Goal: Book appointment/travel/reservation

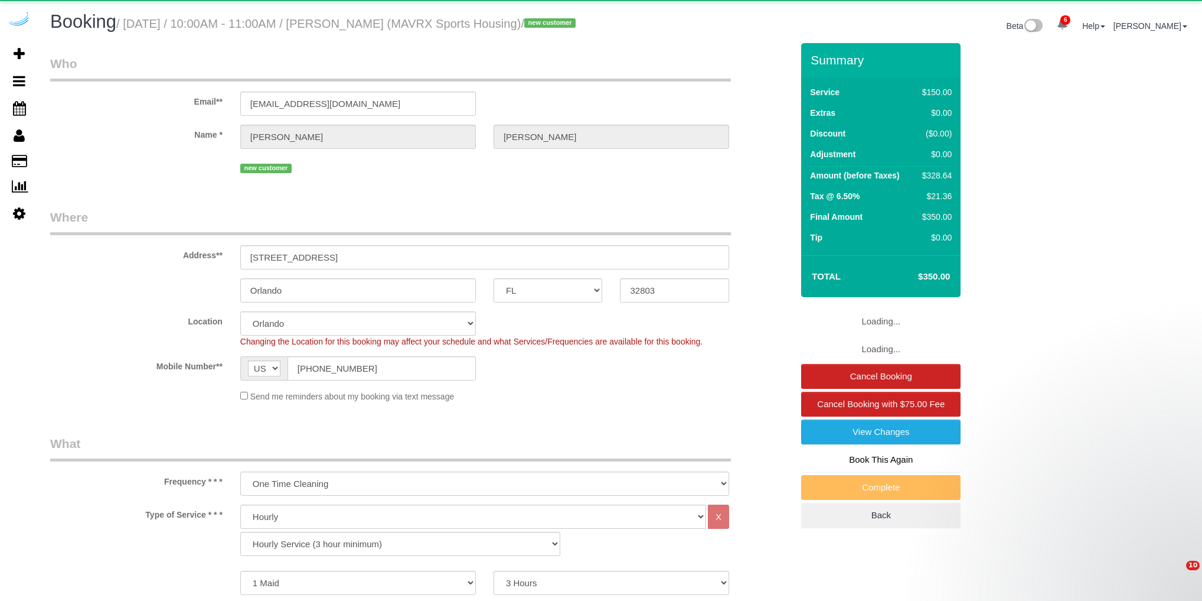
select select "FL"
select select "117"
select select "spot1"
select select "number:9"
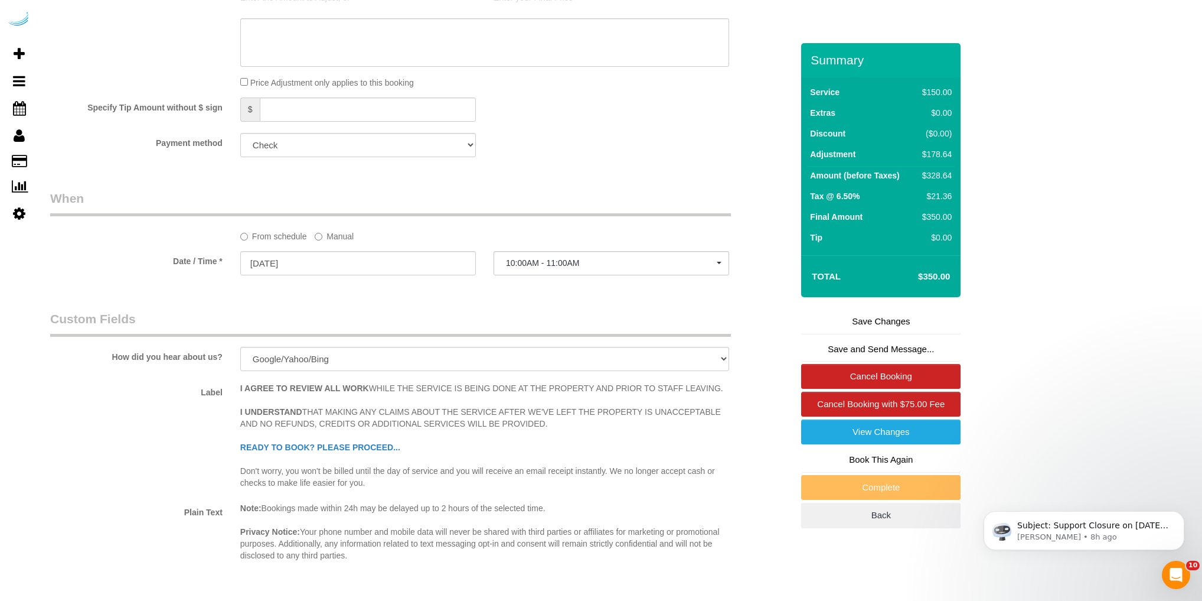
scroll to position [1370, 0]
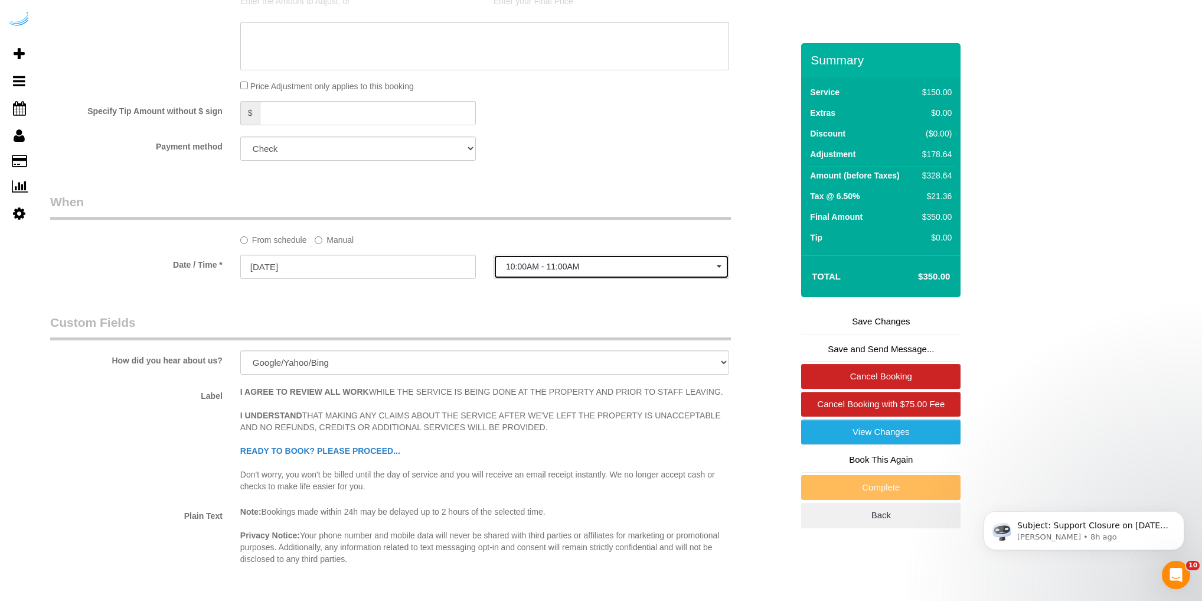
click at [598, 271] on span "10:00AM - 11:00AM" at bounding box center [611, 266] width 211 height 9
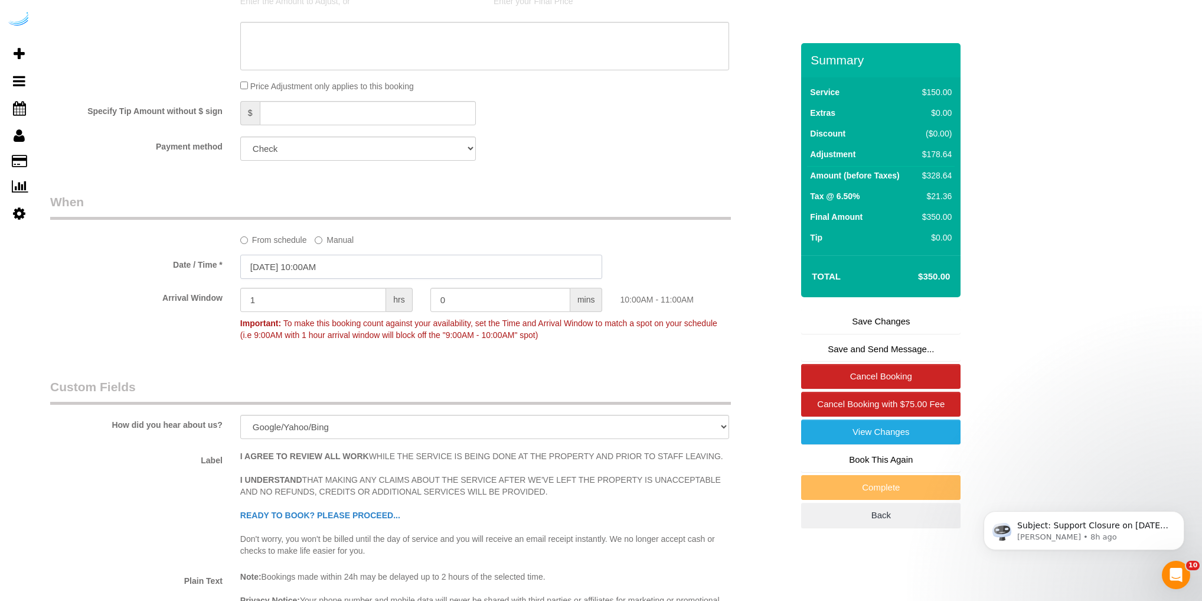
click at [325, 279] on input "[DATE] 10:00AM" at bounding box center [421, 267] width 363 height 24
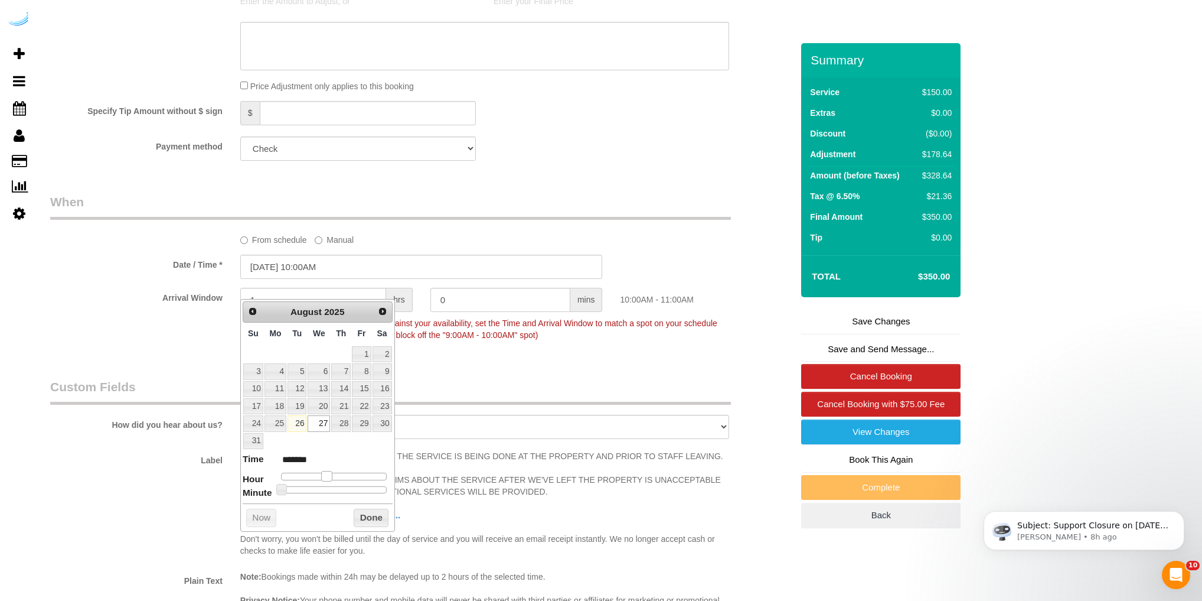
type input "[DATE] 11:00AM"
type input "*******"
type input "[DATE] 12:00PM"
type input "*******"
type input "[DATE] 1:00PM"
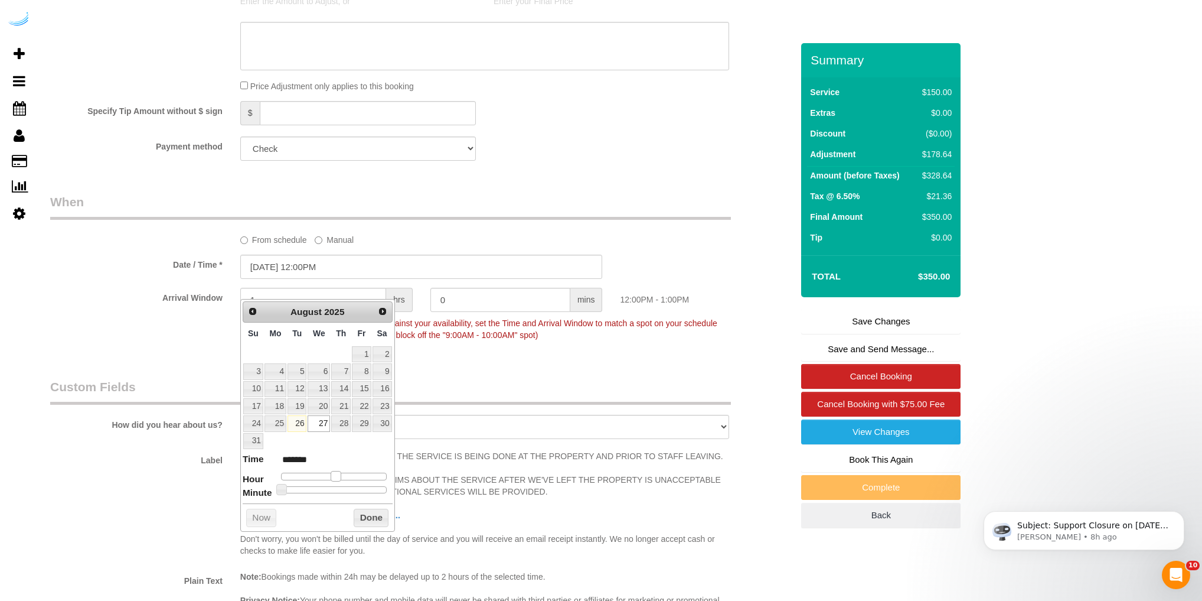
type input "******"
drag, startPoint x: 324, startPoint y: 472, endPoint x: 339, endPoint y: 472, distance: 14.8
click at [339, 472] on span at bounding box center [340, 476] width 11 height 11
click at [428, 335] on p "Important: To make this booking count against your availability, set the Time a…" at bounding box center [485, 327] width 507 height 27
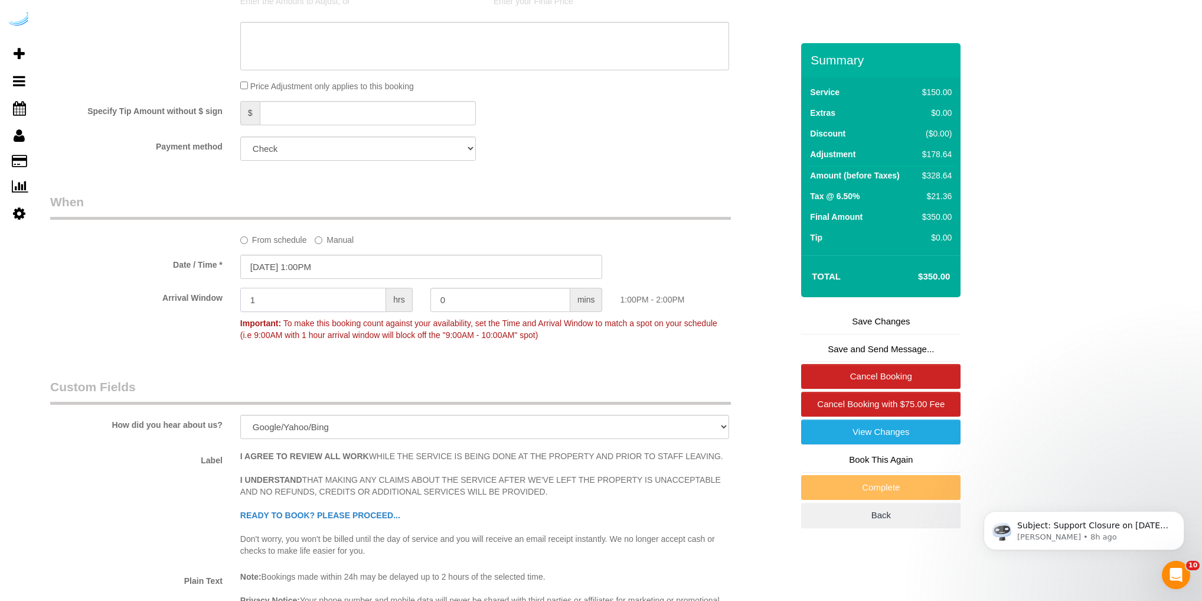
click at [308, 312] on input "1" at bounding box center [313, 300] width 146 height 24
click at [591, 346] on div "Arrival Window 1 hrs 0 mins 1:00PM - 2:00PM Important: To make this booking cou…" at bounding box center [421, 317] width 760 height 58
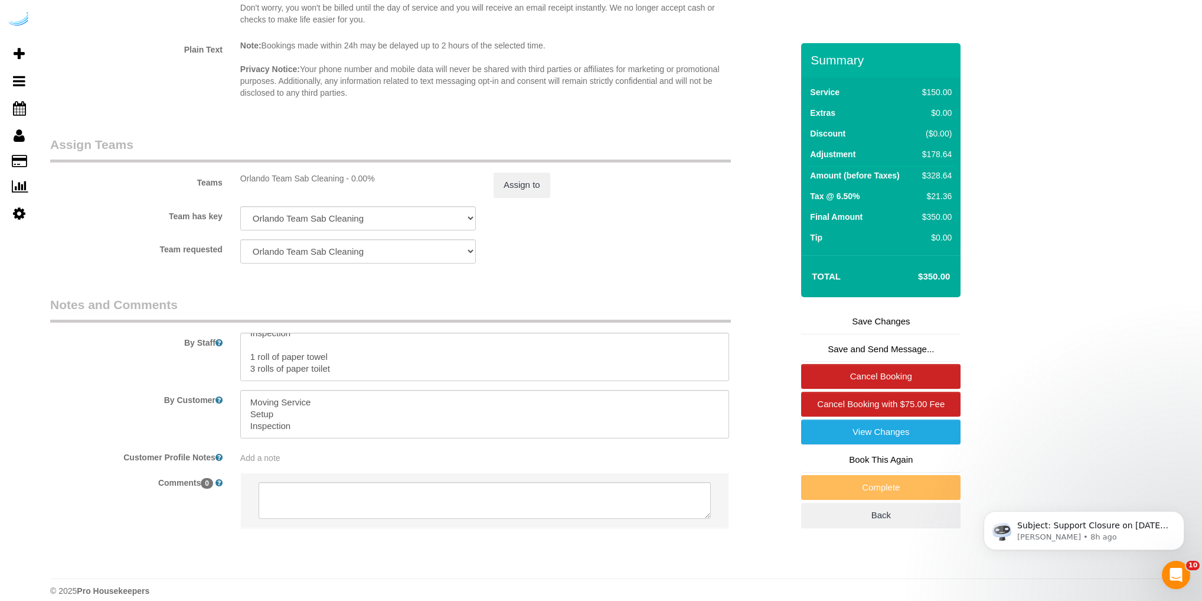
scroll to position [1932, 0]
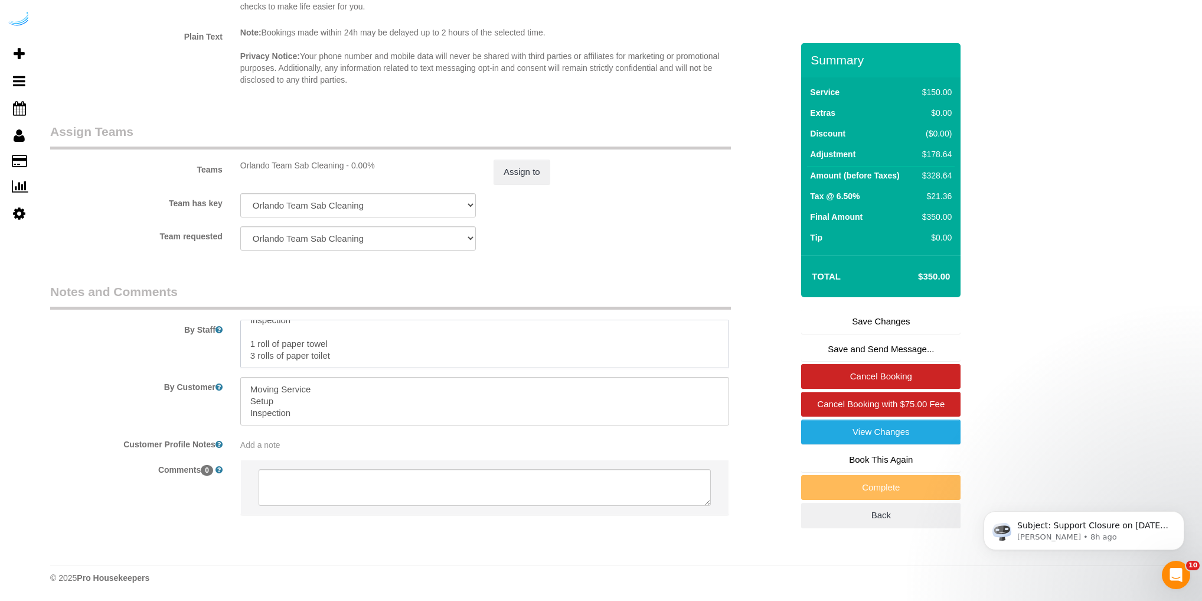
click at [325, 354] on textarea at bounding box center [484, 344] width 489 height 48
drag, startPoint x: 298, startPoint y: 328, endPoint x: 246, endPoint y: 344, distance: 54.4
click at [246, 344] on textarea at bounding box center [484, 344] width 489 height 48
click at [337, 354] on textarea at bounding box center [484, 344] width 489 height 48
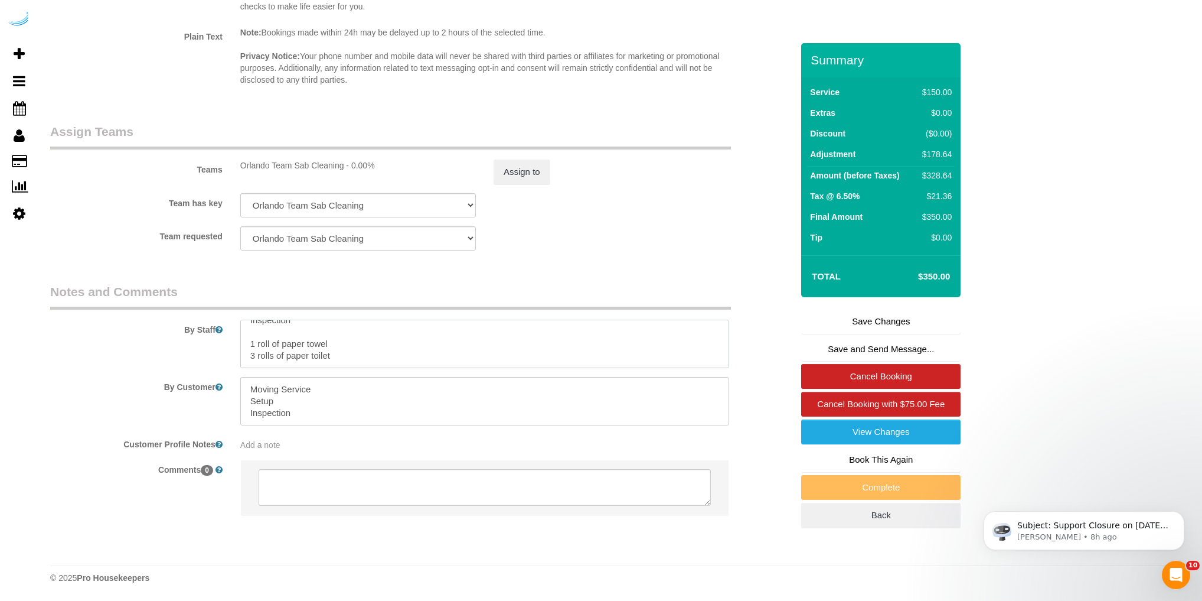
paste textarea "Yard Unit B989 Pick up housewares from storage ( email coming with details) set…"
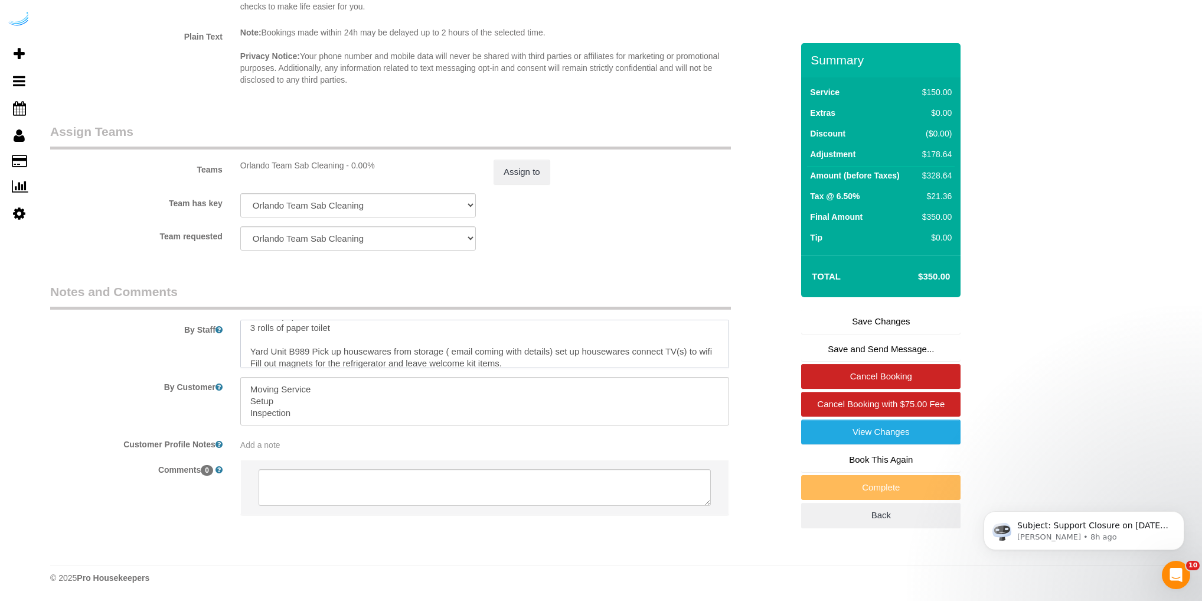
scroll to position [82, 0]
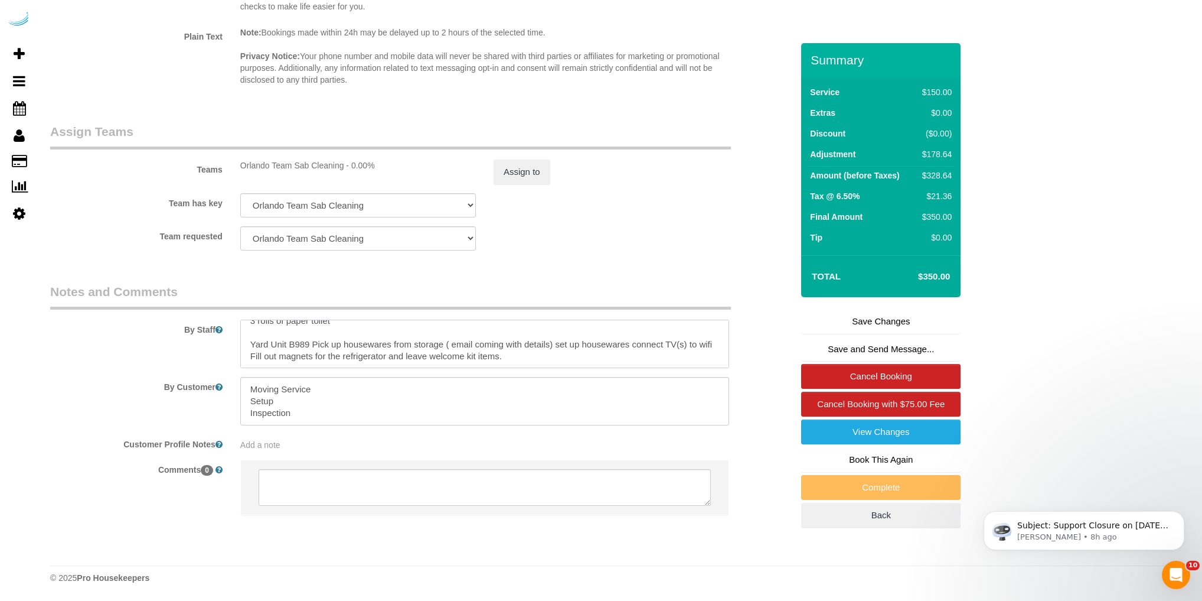
type textarea "$240 Moving Service Setup Inspection 1 roll of paper towel 3 rolls of paper toi…"
click at [852, 334] on link "Save Changes" at bounding box center [880, 321] width 159 height 25
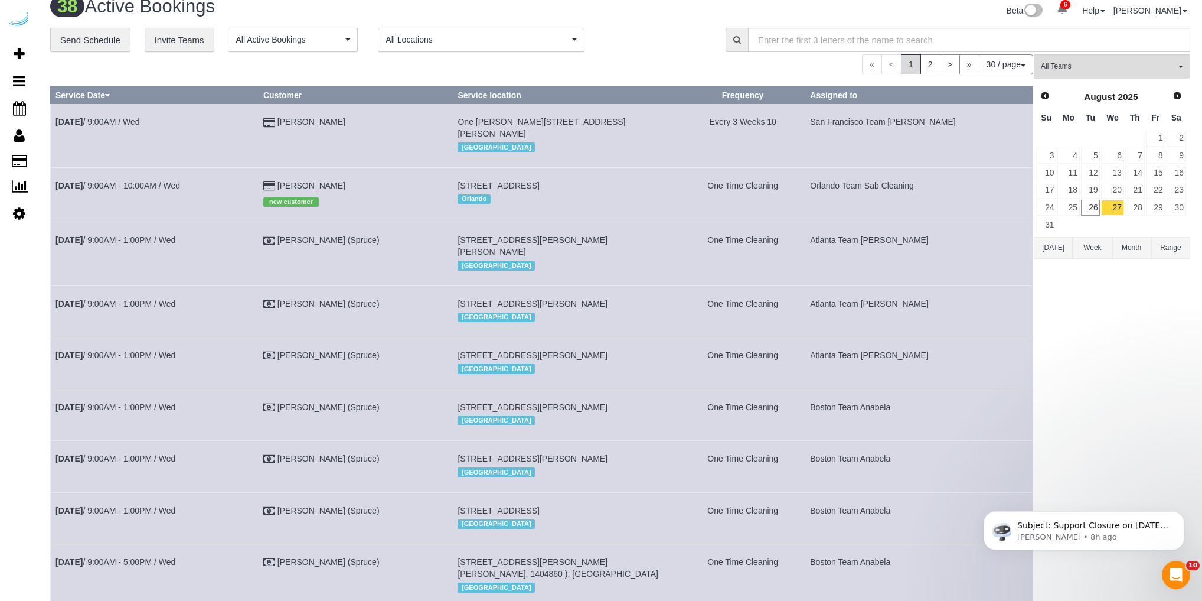
scroll to position [0, 0]
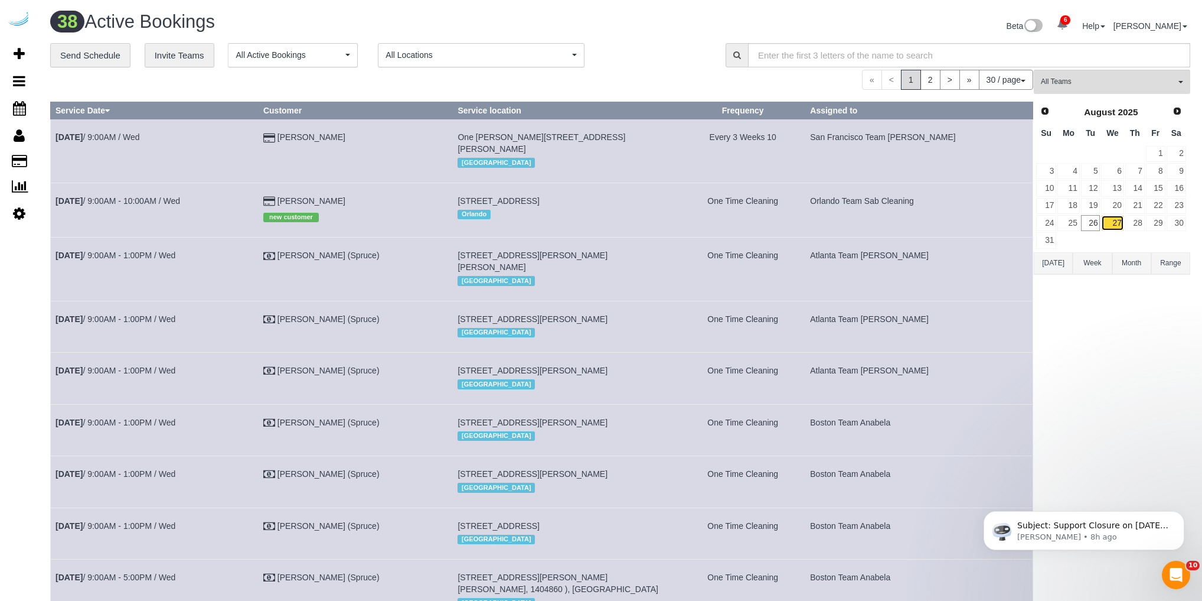
click at [1114, 222] on link "27" at bounding box center [1112, 223] width 22 height 16
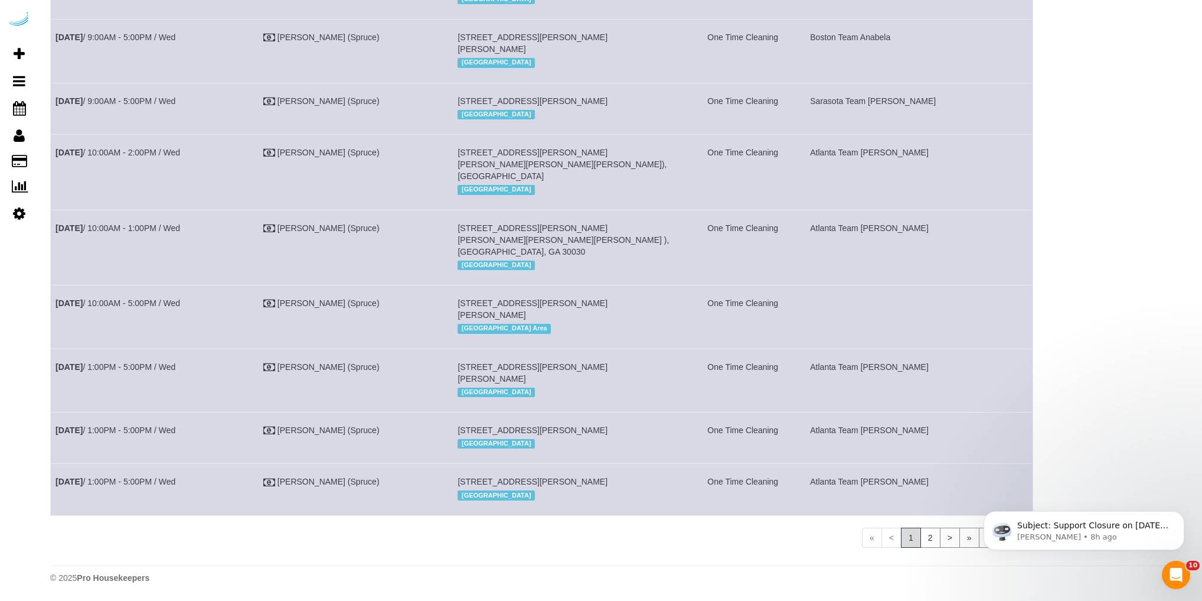
scroll to position [1530, 0]
click at [926, 532] on link "2" at bounding box center [931, 537] width 20 height 20
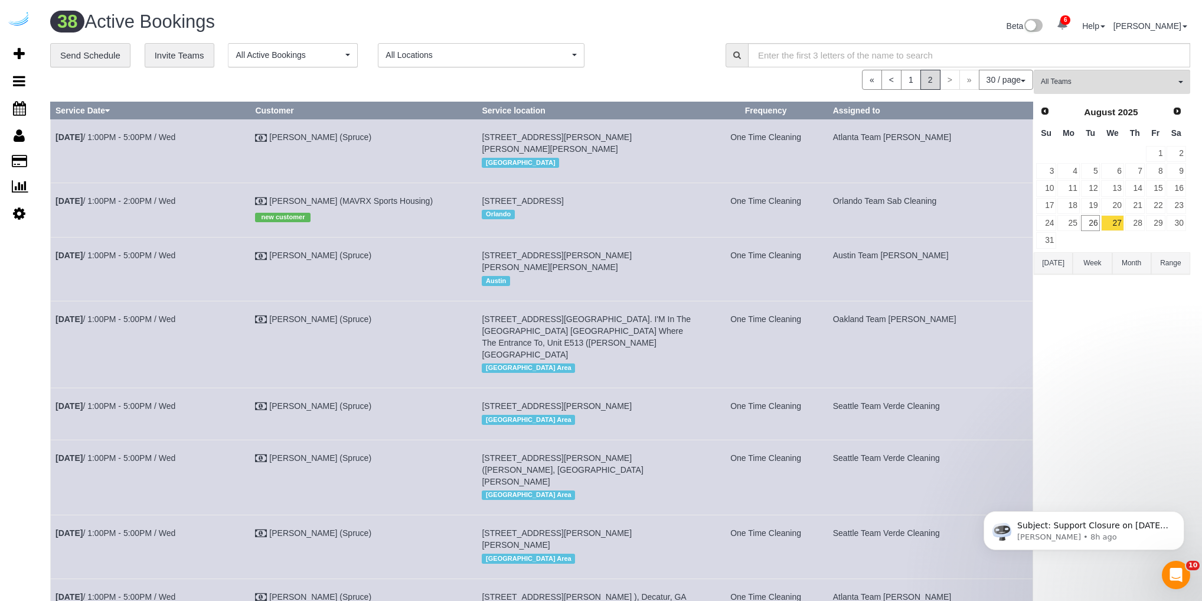
scroll to position [0, 0]
